Goal: Find specific page/section: Find specific page/section

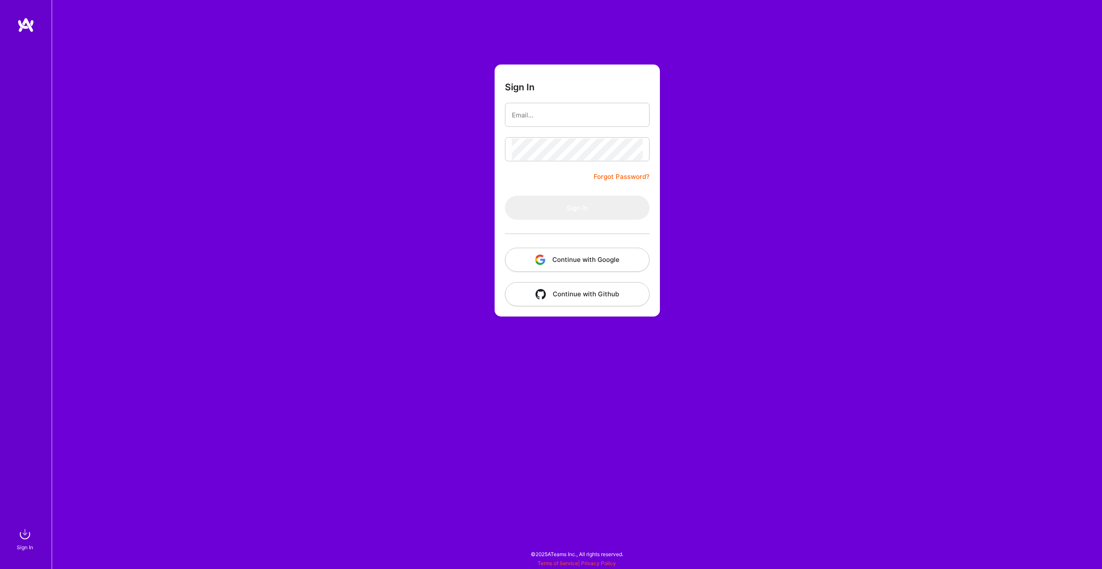
click at [564, 259] on button "Continue with Google" at bounding box center [577, 260] width 145 height 24
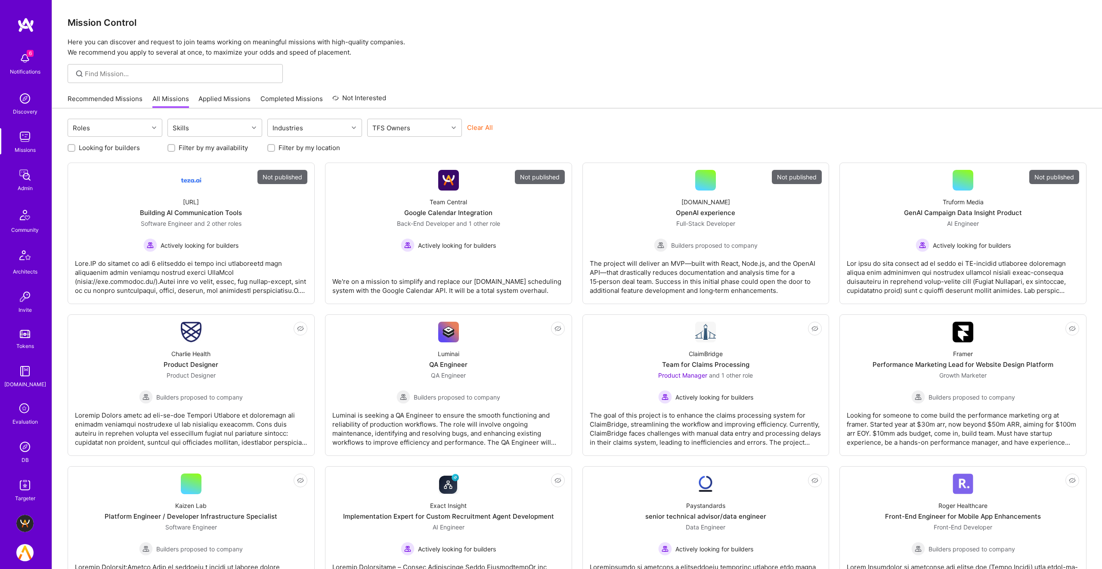
click at [27, 450] on img at bounding box center [24, 447] width 17 height 17
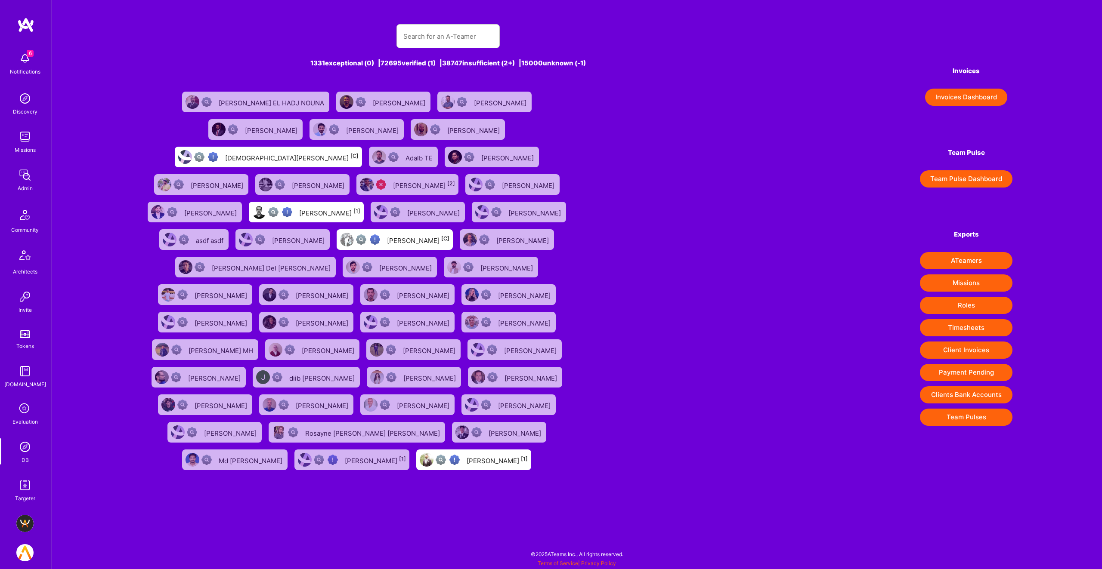
click at [25, 176] on img at bounding box center [24, 175] width 17 height 17
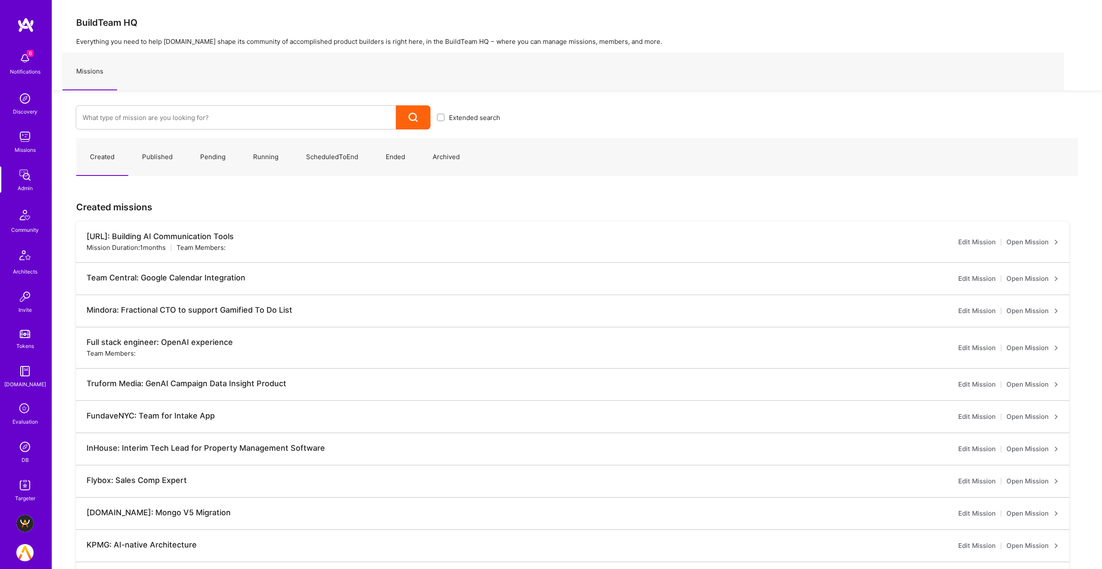
drag, startPoint x: 201, startPoint y: 72, endPoint x: 197, endPoint y: 78, distance: 7.1
click at [201, 73] on div "Missions" at bounding box center [563, 72] width 1002 height 38
click at [161, 118] on input at bounding box center [236, 118] width 306 height 22
paste input "thedyo"
click at [92, 116] on input "thedyo" at bounding box center [236, 118] width 306 height 22
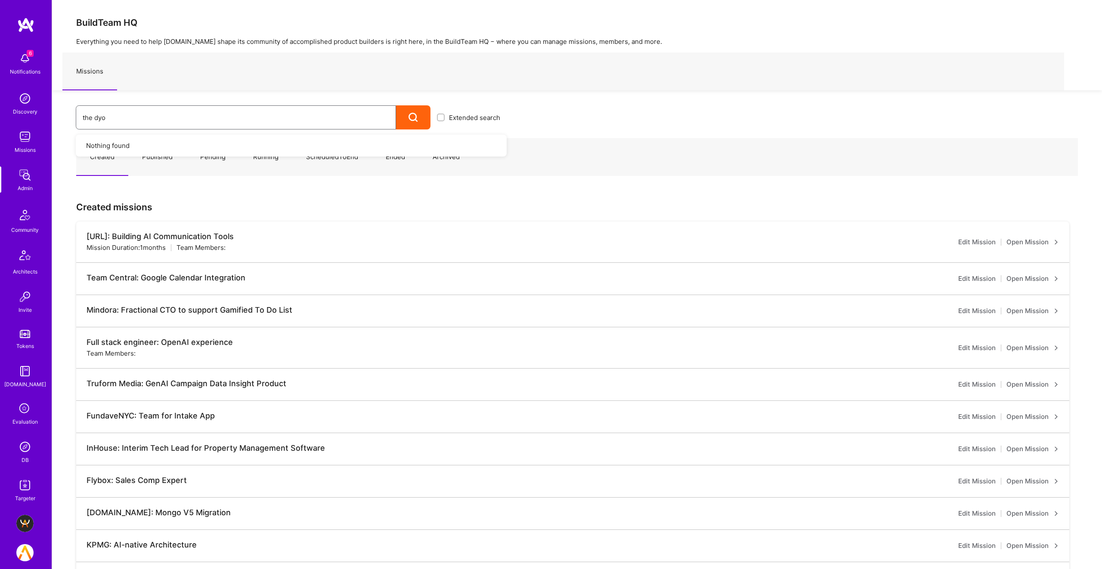
click at [118, 119] on input "the dyo" at bounding box center [236, 118] width 306 height 22
type input "the dyo"
click at [408, 119] on icon at bounding box center [413, 118] width 10 height 10
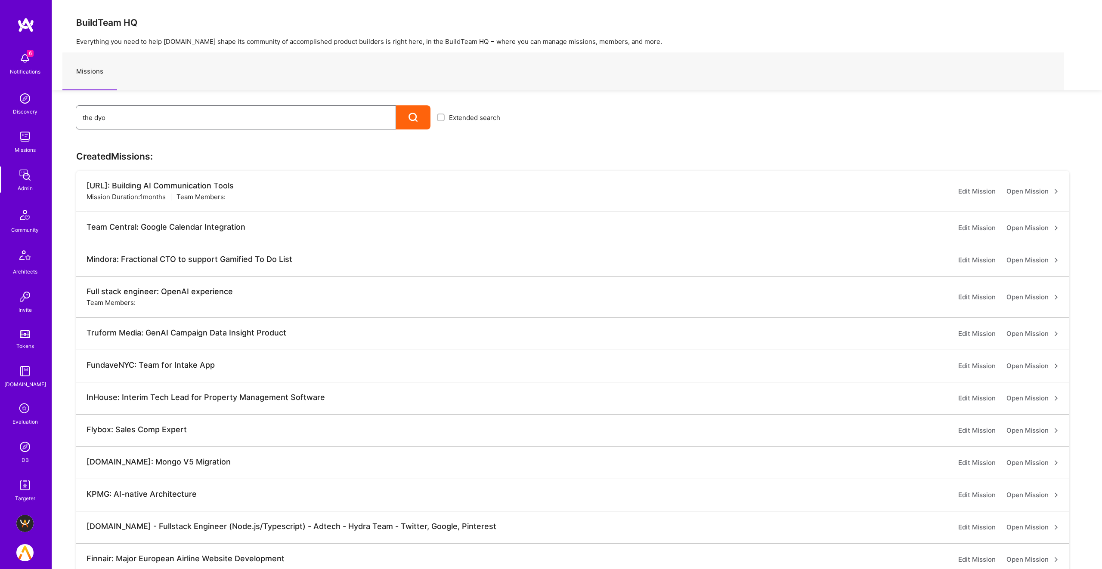
click at [195, 121] on input "the dyo" at bounding box center [236, 118] width 306 height 22
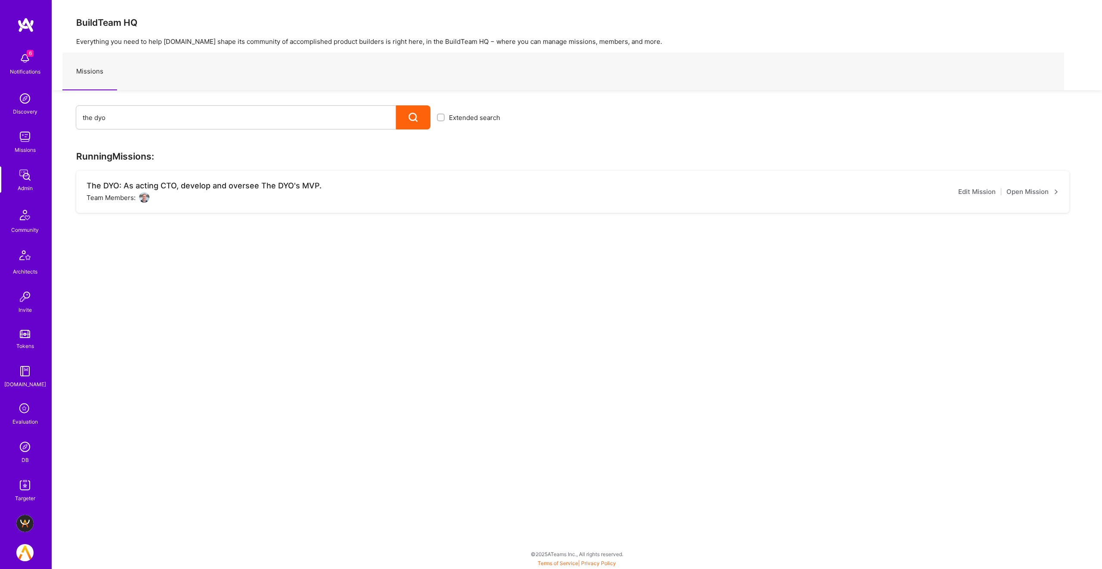
click at [1030, 194] on link "Open Mission" at bounding box center [1032, 192] width 53 height 10
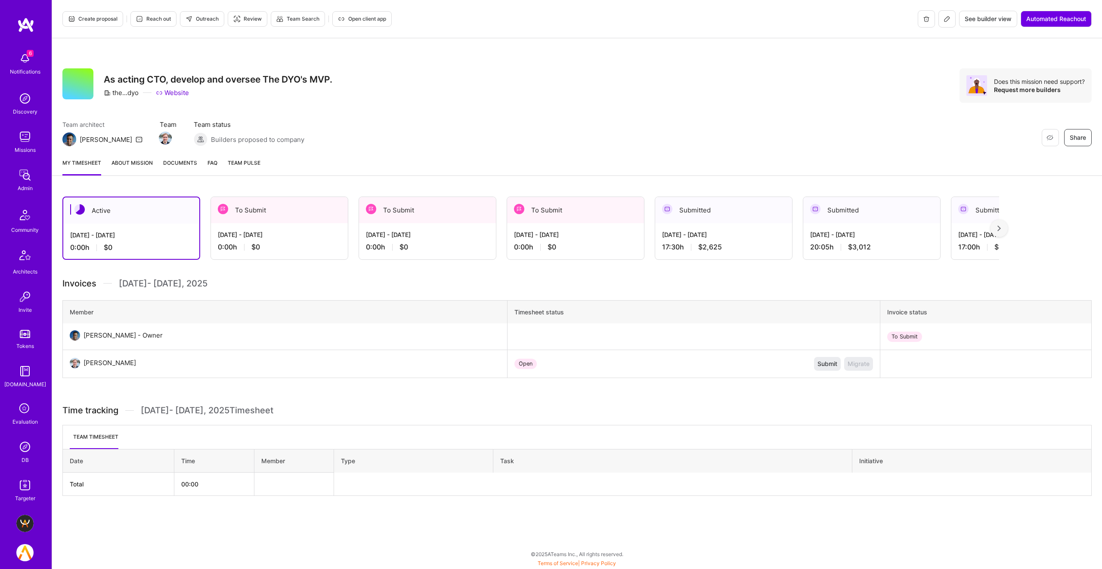
click at [716, 231] on div "[DATE] - [DATE]" at bounding box center [723, 234] width 123 height 9
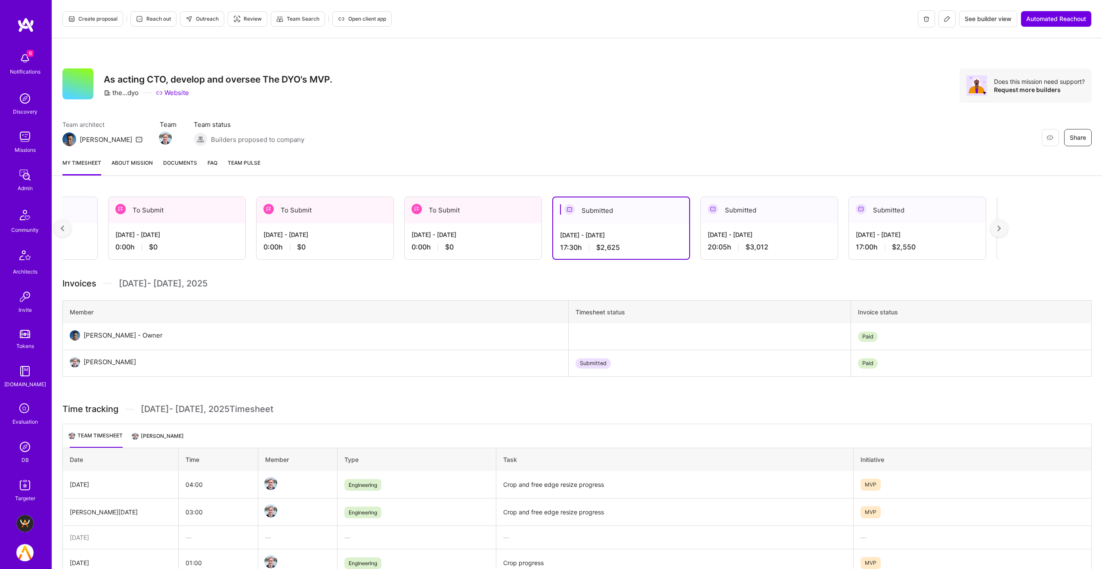
scroll to position [0, 102]
click at [745, 235] on div "[DATE] - [DATE]" at bounding box center [769, 234] width 123 height 9
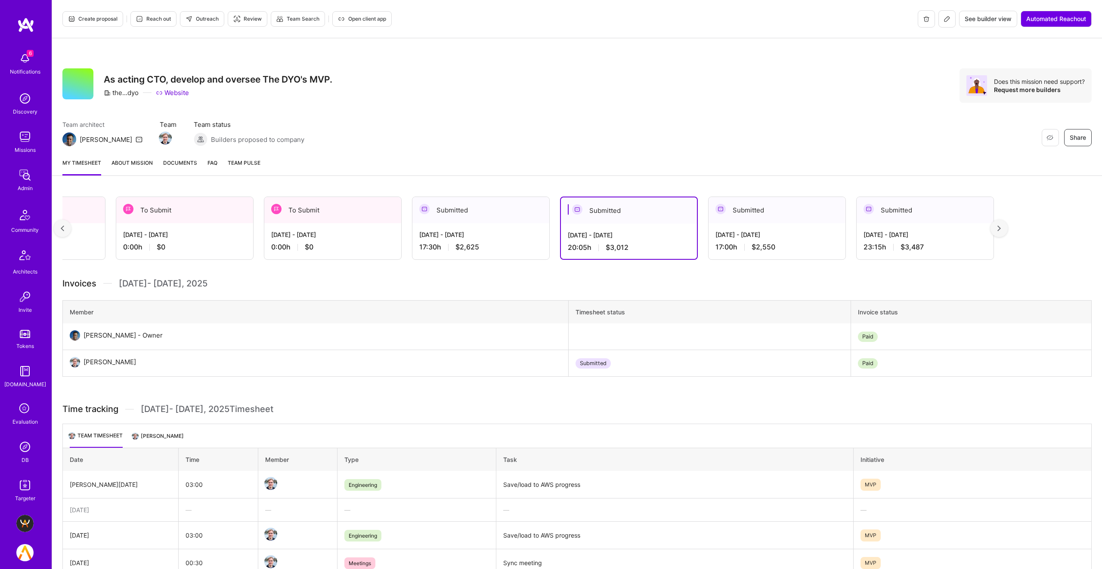
scroll to position [0, 258]
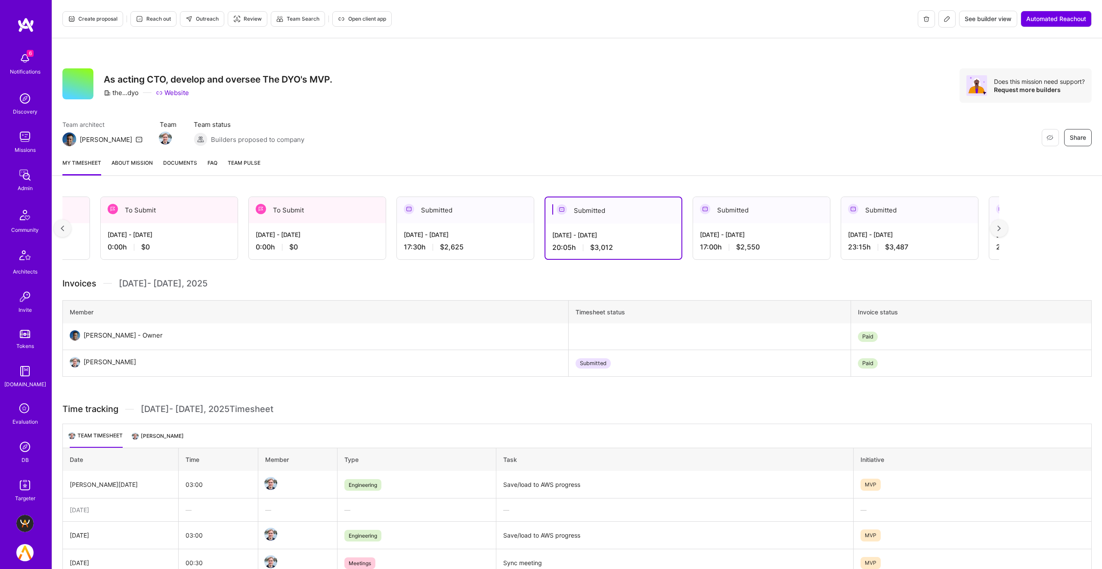
click at [741, 241] on div "[DATE] - [DATE] 17:00 h $2,550" at bounding box center [761, 240] width 137 height 35
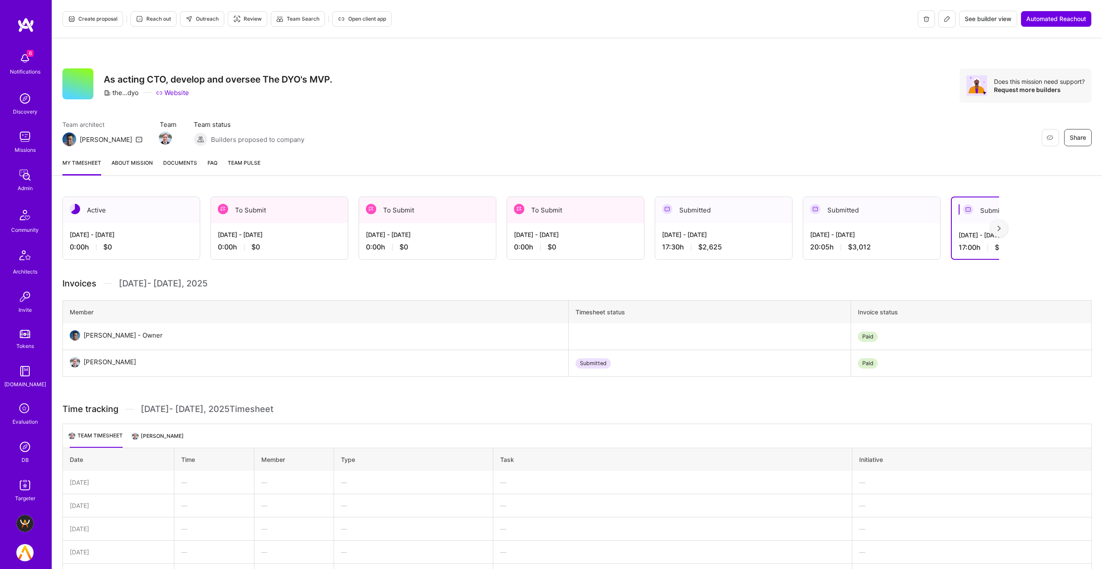
click at [578, 238] on div "[DATE] - [DATE] 0:00 h $0" at bounding box center [575, 240] width 137 height 35
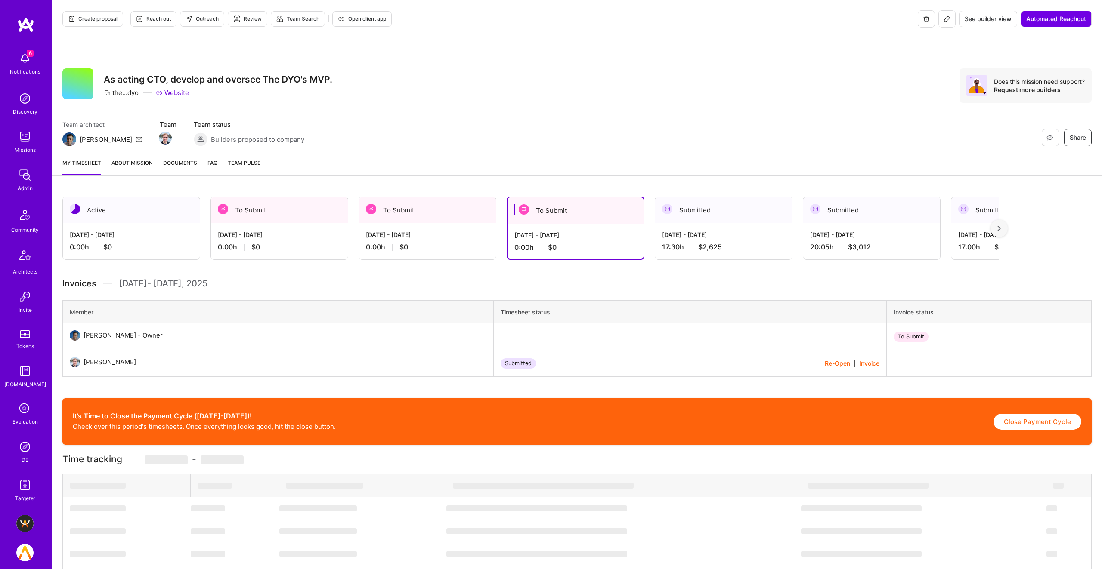
click at [155, 432] on div "It’s Time to Close the Payment Cycle ([DATE]-[DATE])! Check over this period's …" at bounding box center [576, 422] width 1029 height 46
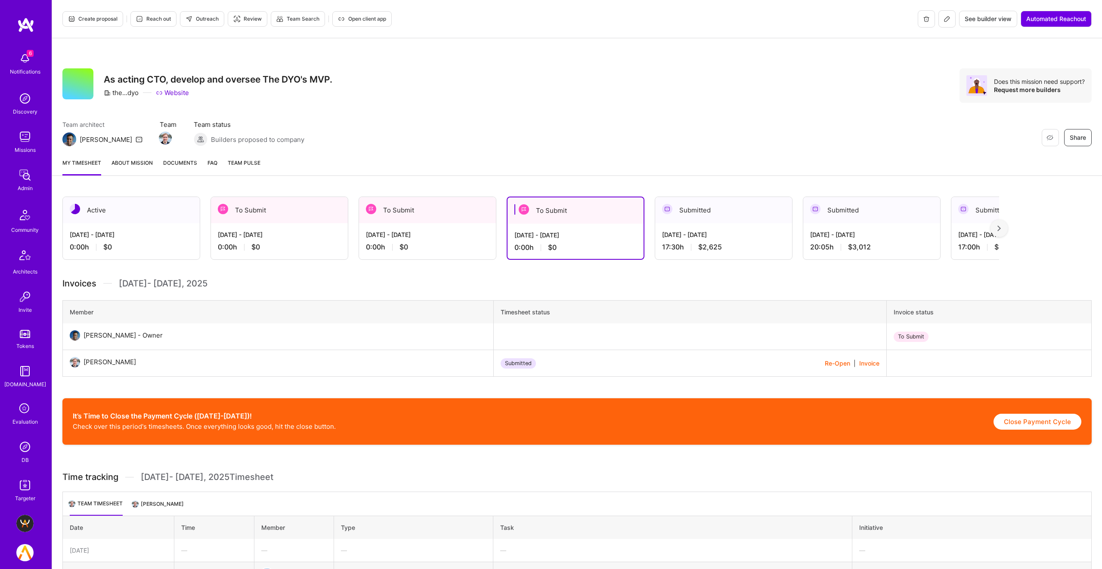
click at [162, 504] on li "[PERSON_NAME]" at bounding box center [158, 507] width 51 height 17
click at [947, 18] on icon at bounding box center [946, 18] width 7 height 7
